Goal: Check status: Check status

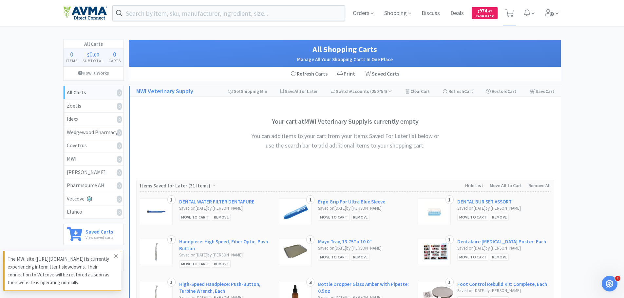
click at [114, 256] on icon at bounding box center [116, 256] width 4 height 5
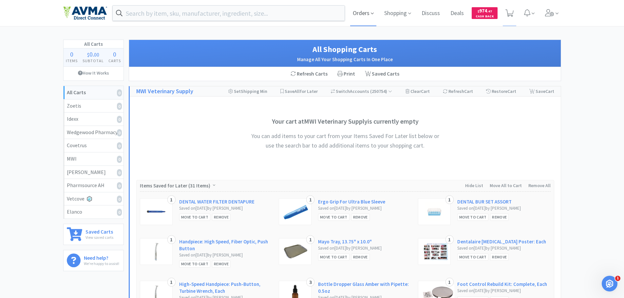
click at [365, 17] on span "Orders" at bounding box center [363, 13] width 26 height 26
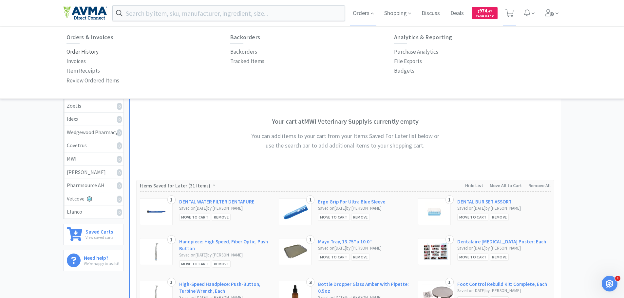
click at [86, 52] on p "Order History" at bounding box center [82, 51] width 32 height 9
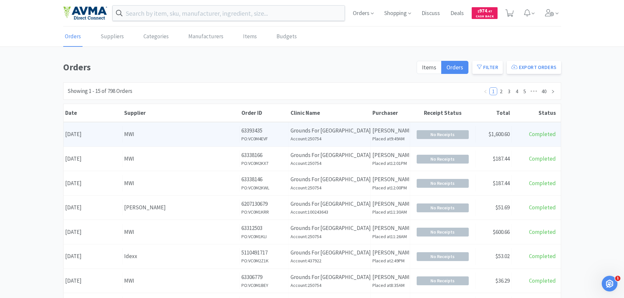
click at [353, 138] on h6 "Account: 250754" at bounding box center [329, 138] width 78 height 7
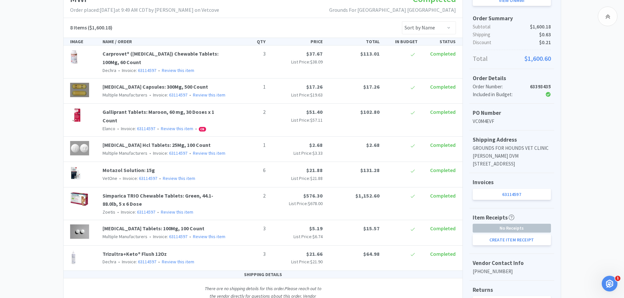
scroll to position [117, 0]
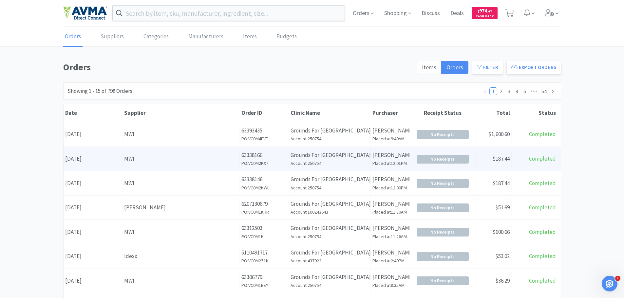
click at [198, 165] on div "Supplier MWI" at bounding box center [180, 159] width 117 height 17
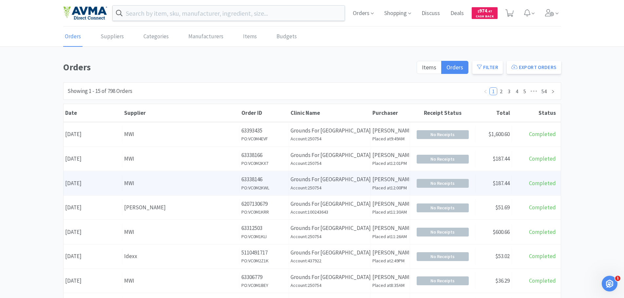
click at [210, 187] on div "MWI" at bounding box center [181, 183] width 114 height 9
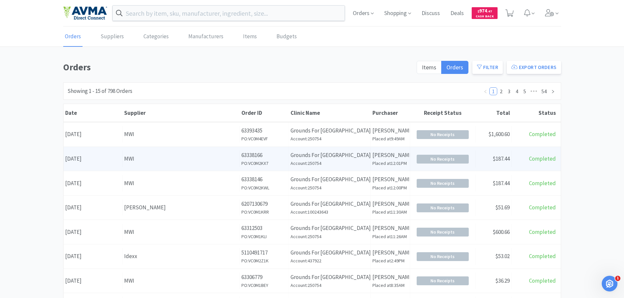
click at [306, 151] on p "Grounds For [GEOGRAPHIC_DATA] [GEOGRAPHIC_DATA]" at bounding box center [329, 155] width 78 height 9
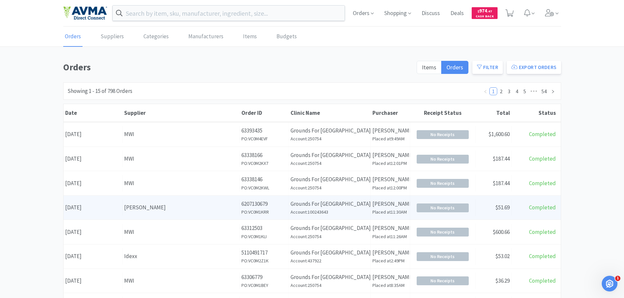
click at [274, 214] on h6 "PO: VC0M1KRR" at bounding box center [264, 212] width 46 height 7
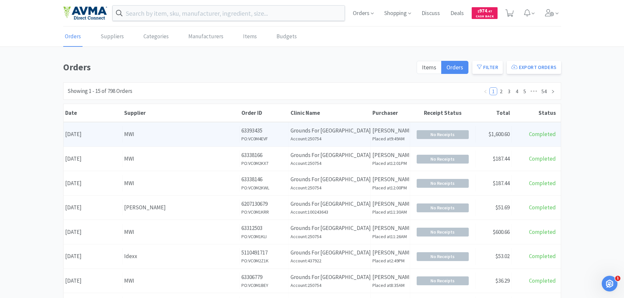
click at [232, 139] on div "Supplier MWI" at bounding box center [180, 134] width 117 height 17
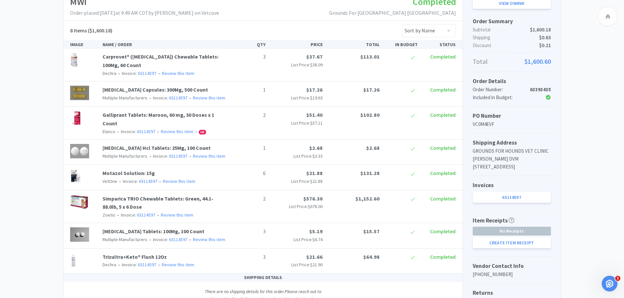
scroll to position [84, 0]
